Goal: Task Accomplishment & Management: Manage account settings

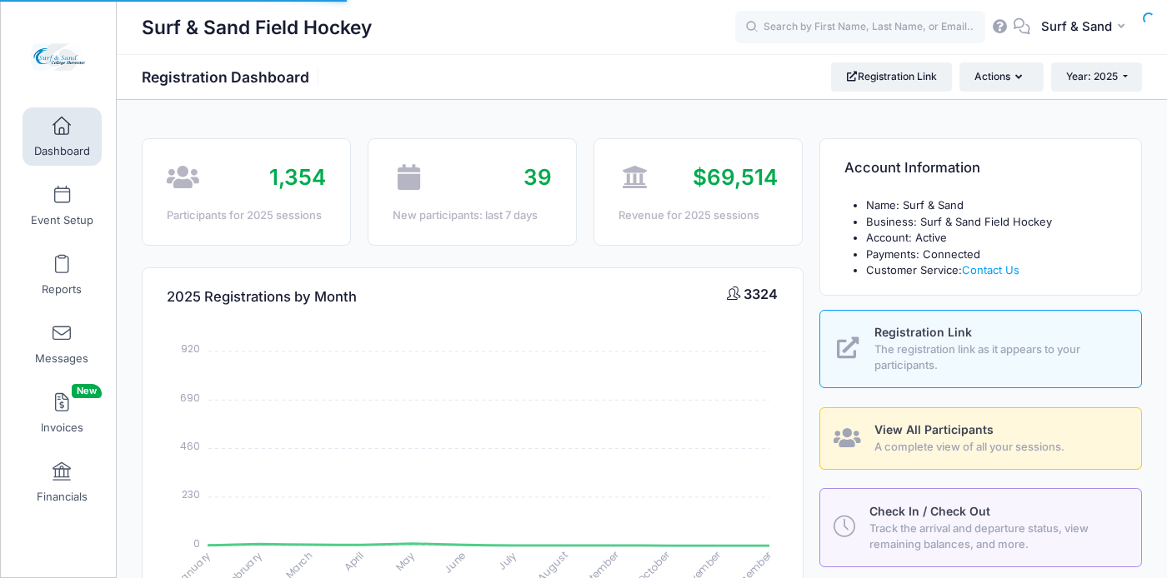
select select
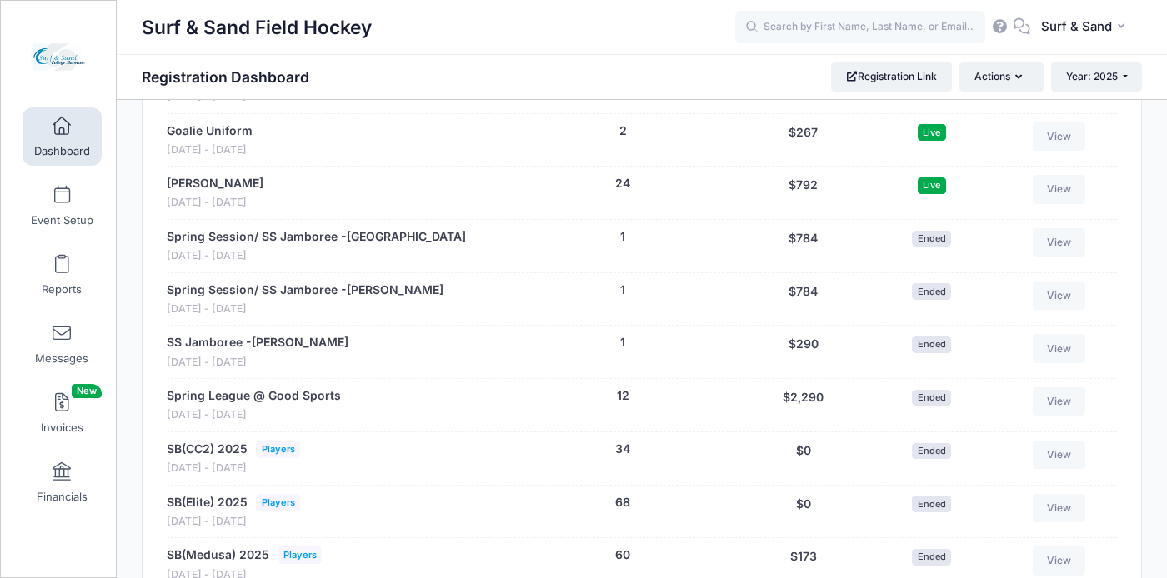
scroll to position [891, 0]
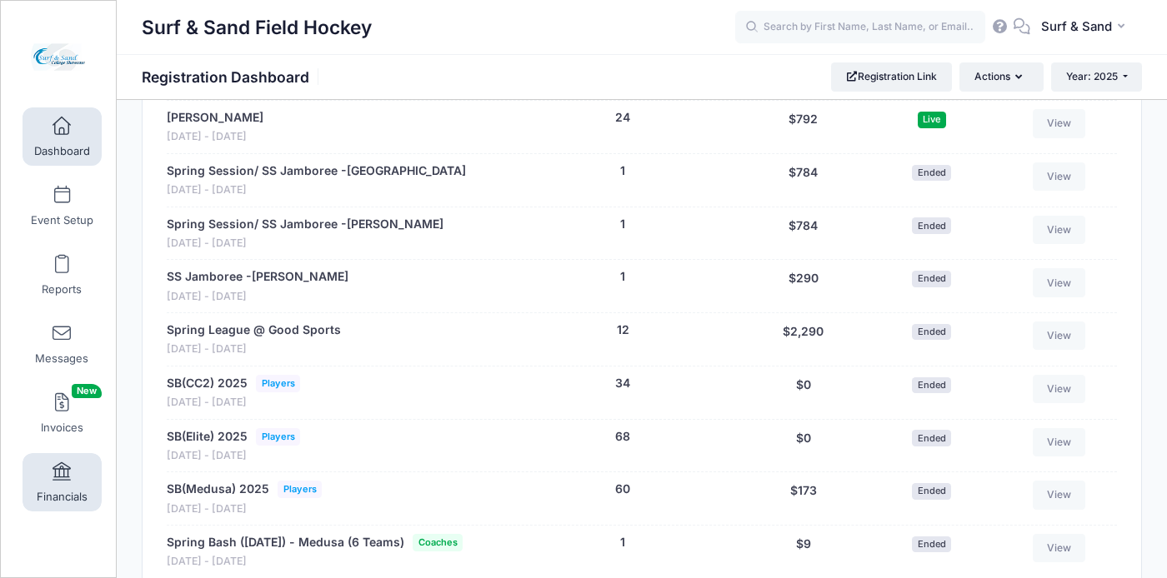
click at [74, 473] on link "Financials" at bounding box center [62, 482] width 79 height 58
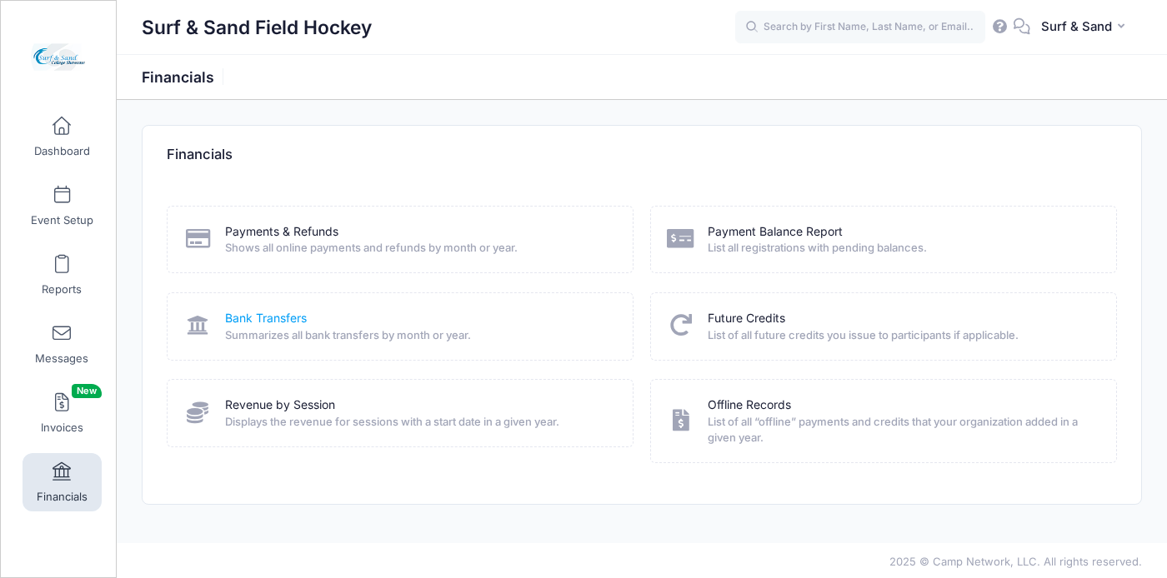
click at [287, 315] on link "Bank Transfers" at bounding box center [266, 319] width 82 height 18
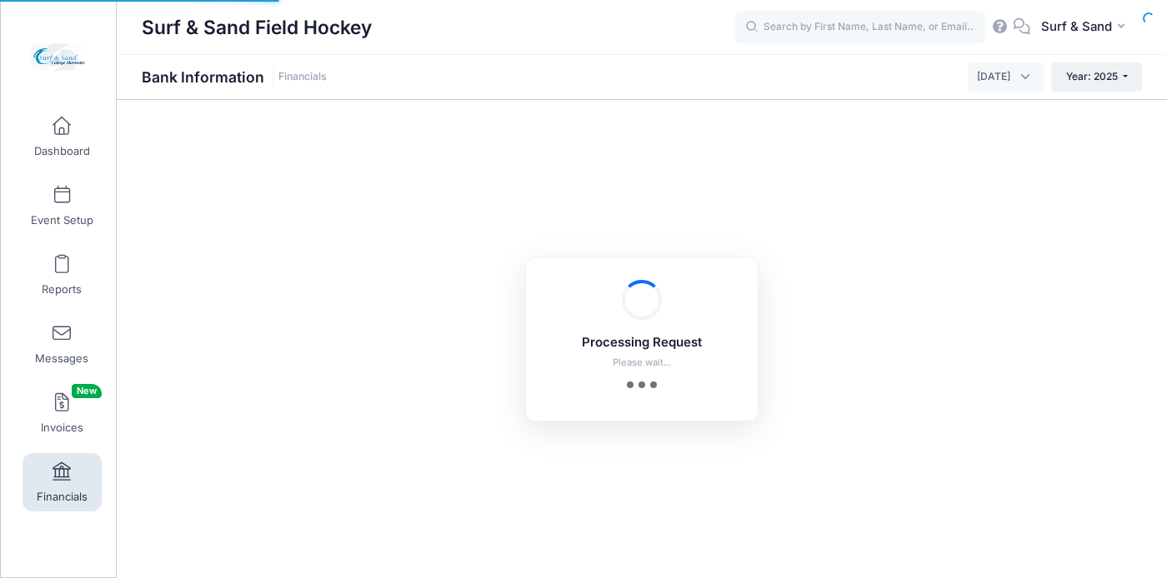
select select "10"
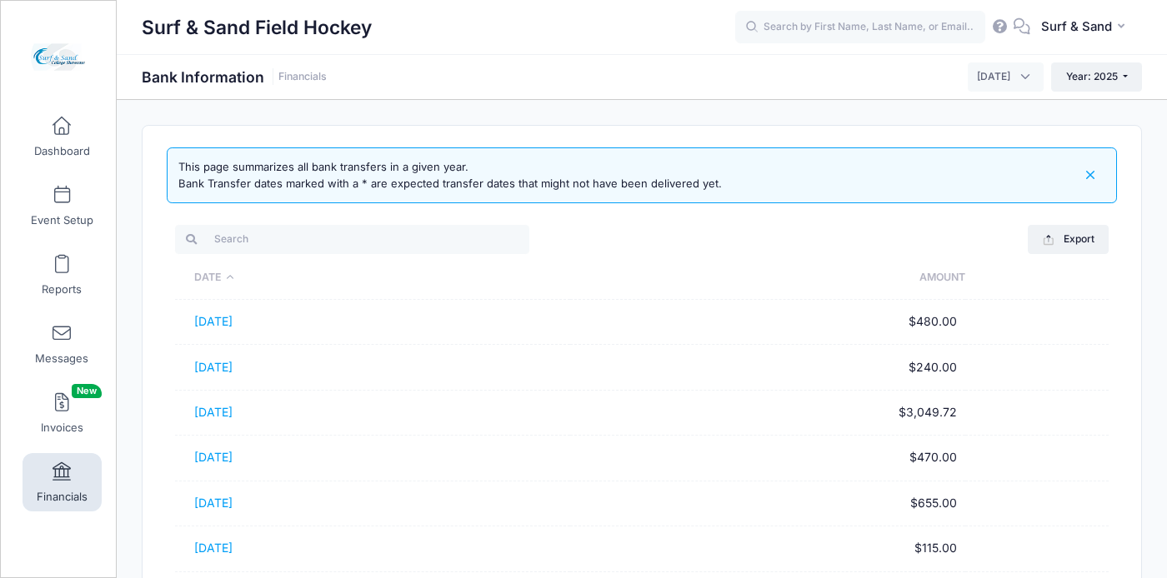
scroll to position [320, 0]
